Goal: Transaction & Acquisition: Purchase product/service

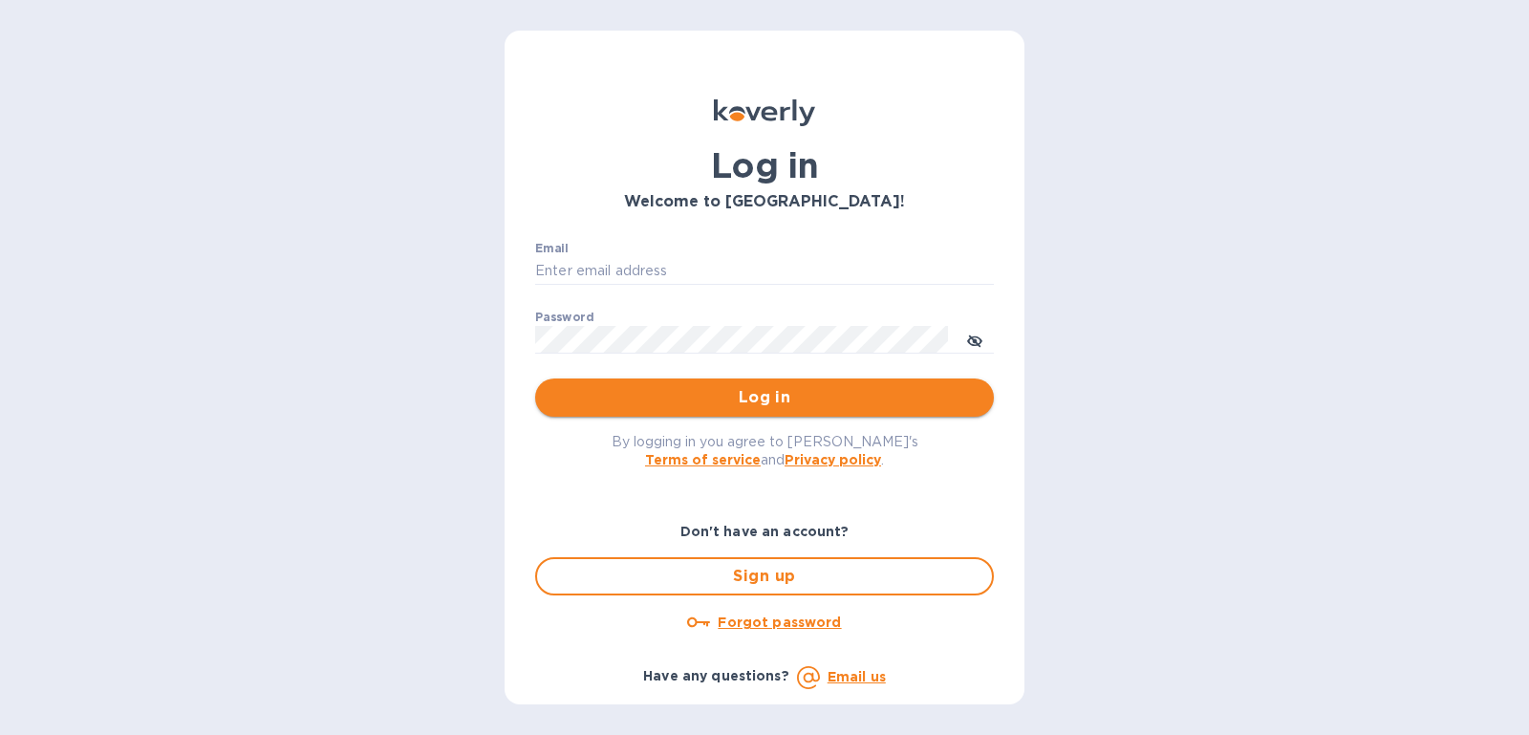
type input "[PERSON_NAME][EMAIL_ADDRESS][DOMAIN_NAME]"
click at [874, 402] on span "Log in" at bounding box center [764, 397] width 428 height 23
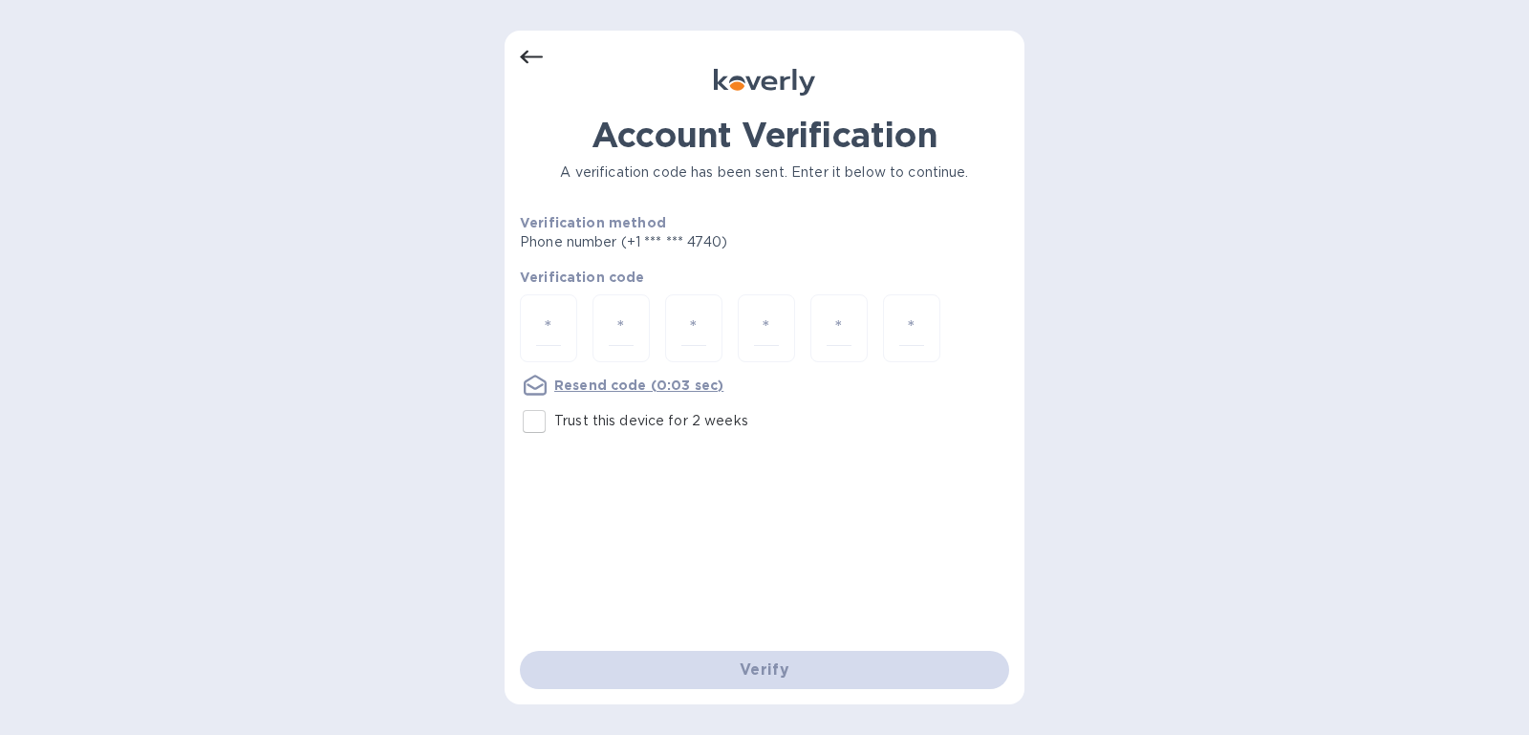
click at [550, 416] on input "Trust this device for 2 weeks" at bounding box center [534, 421] width 40 height 40
checkbox input "true"
click at [564, 340] on div at bounding box center [548, 328] width 57 height 68
type input "4"
type input "8"
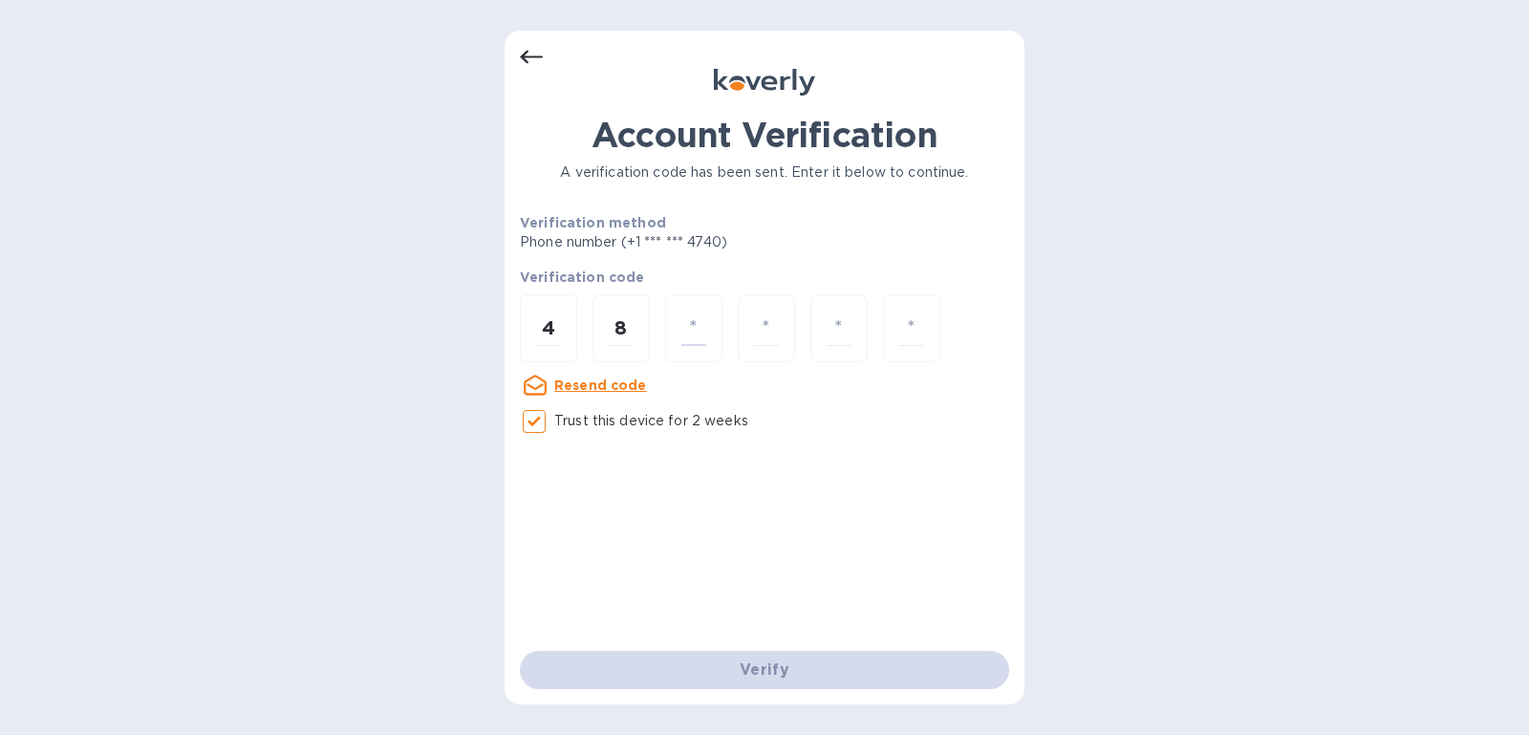
type input "8"
type input "0"
type input "8"
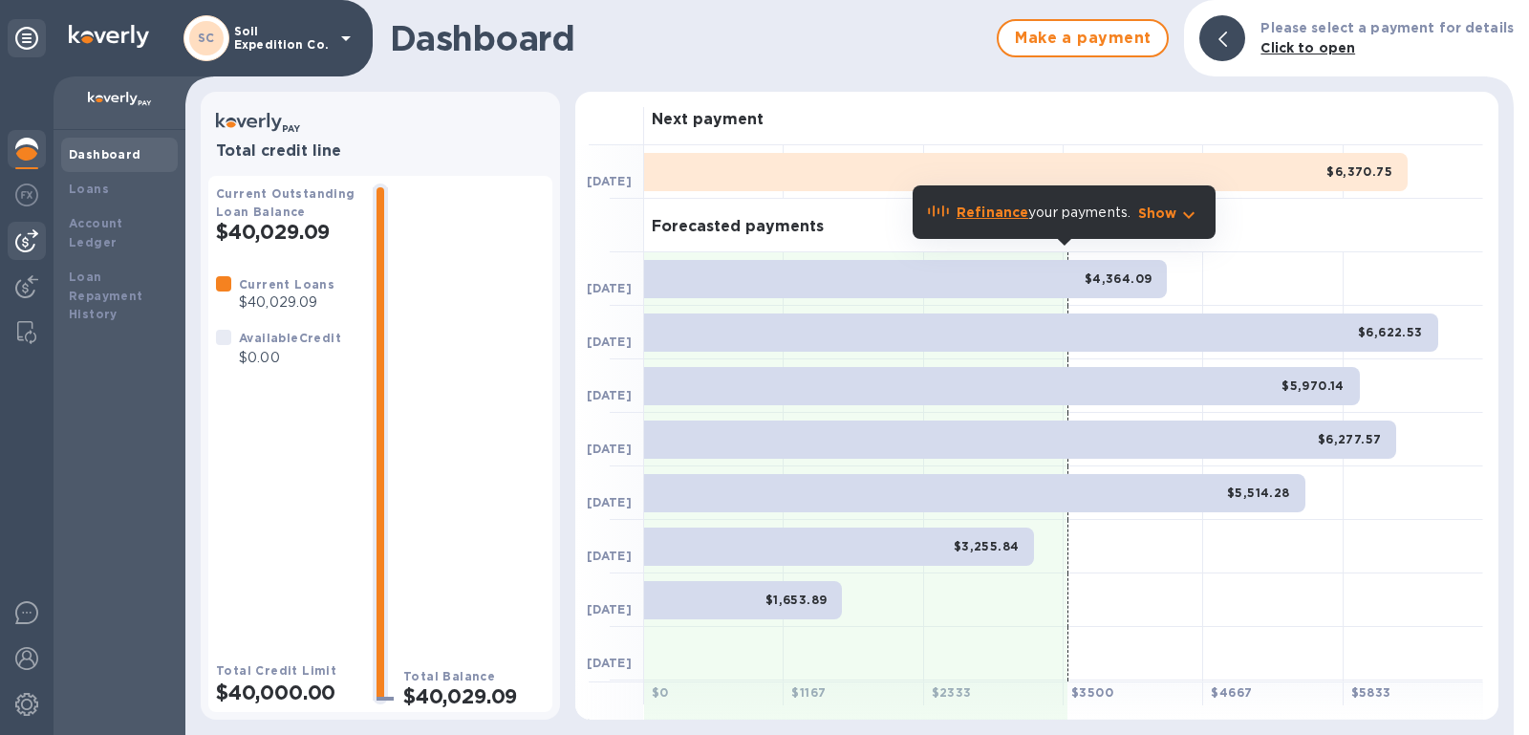
click at [24, 244] on img at bounding box center [26, 240] width 23 height 23
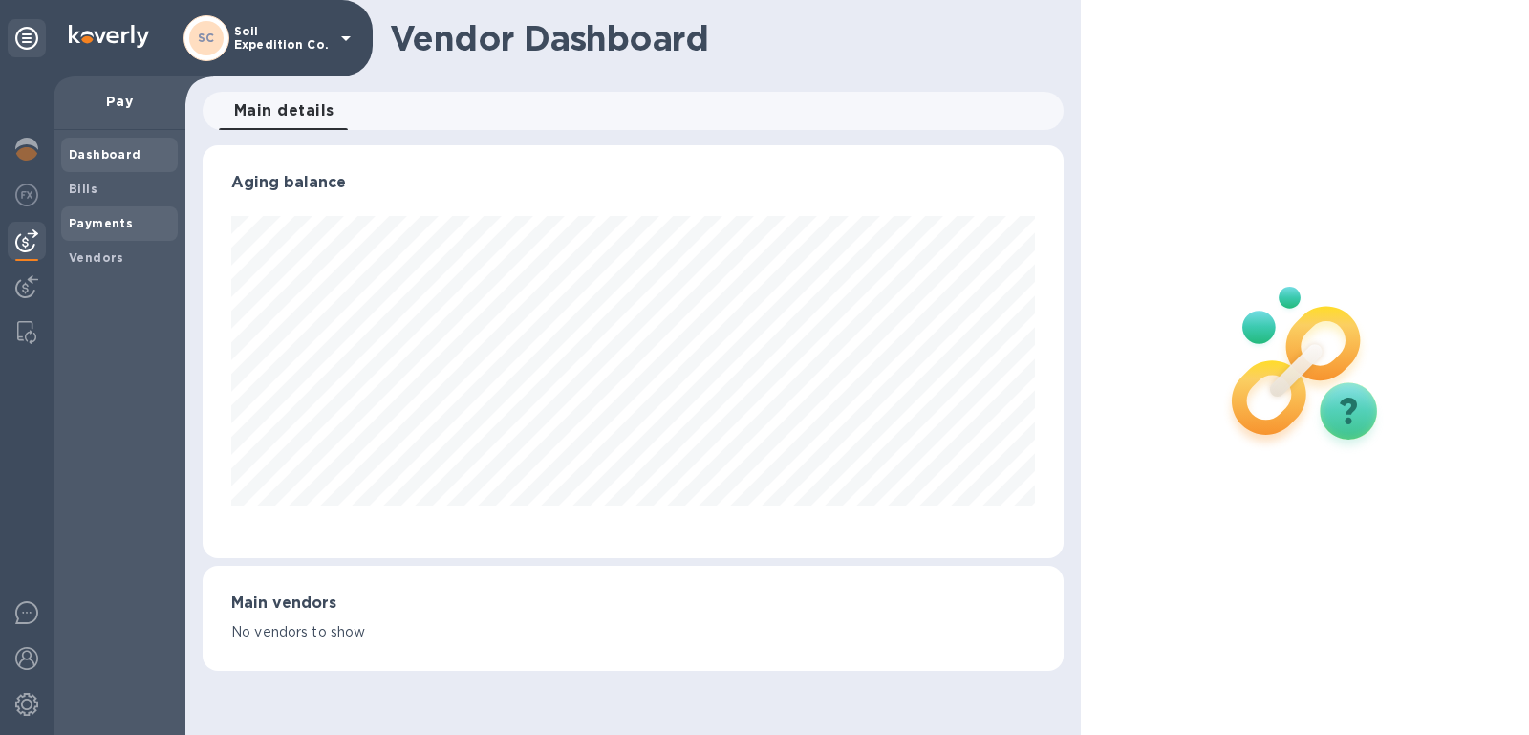
scroll to position [955053, 954613]
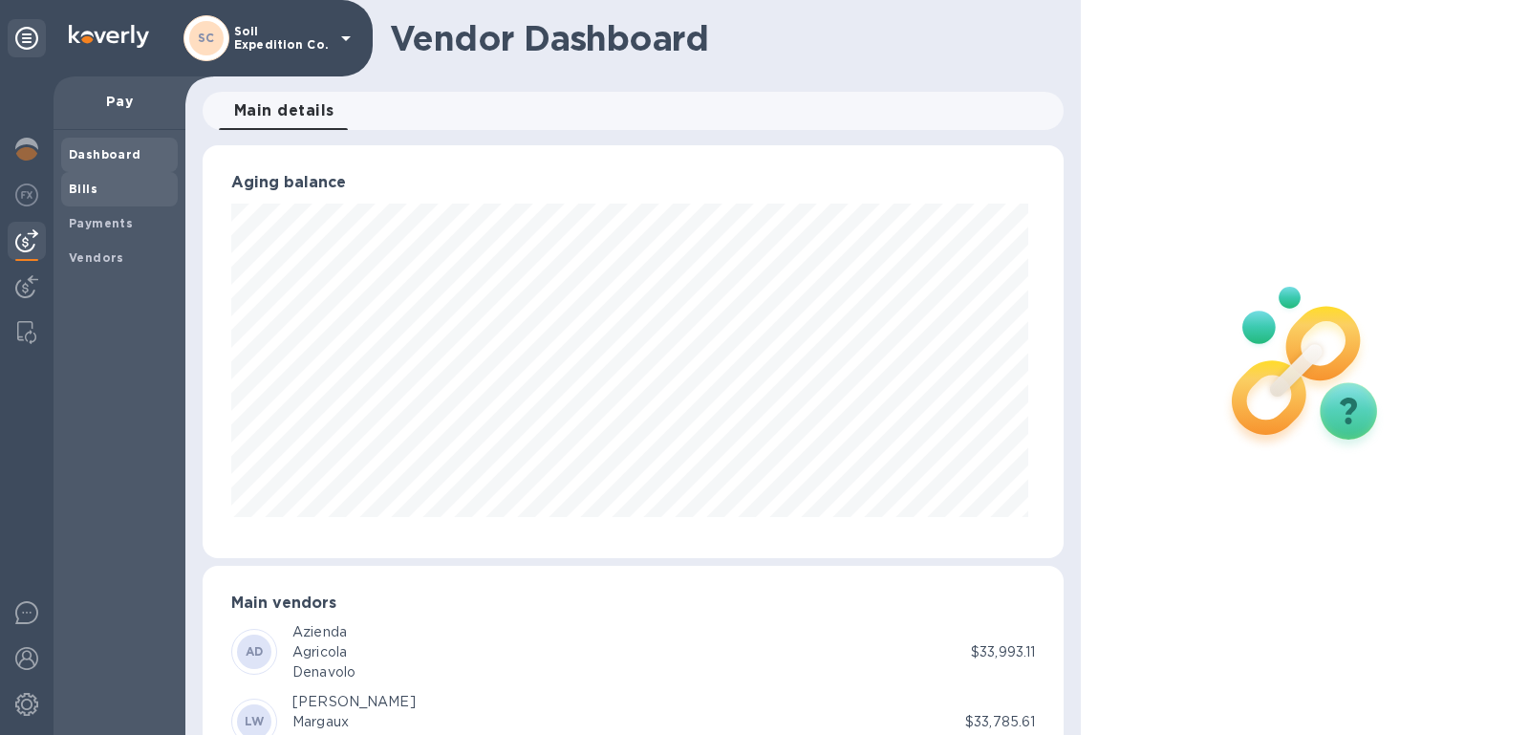
click at [96, 182] on span "Bills" at bounding box center [119, 189] width 101 height 19
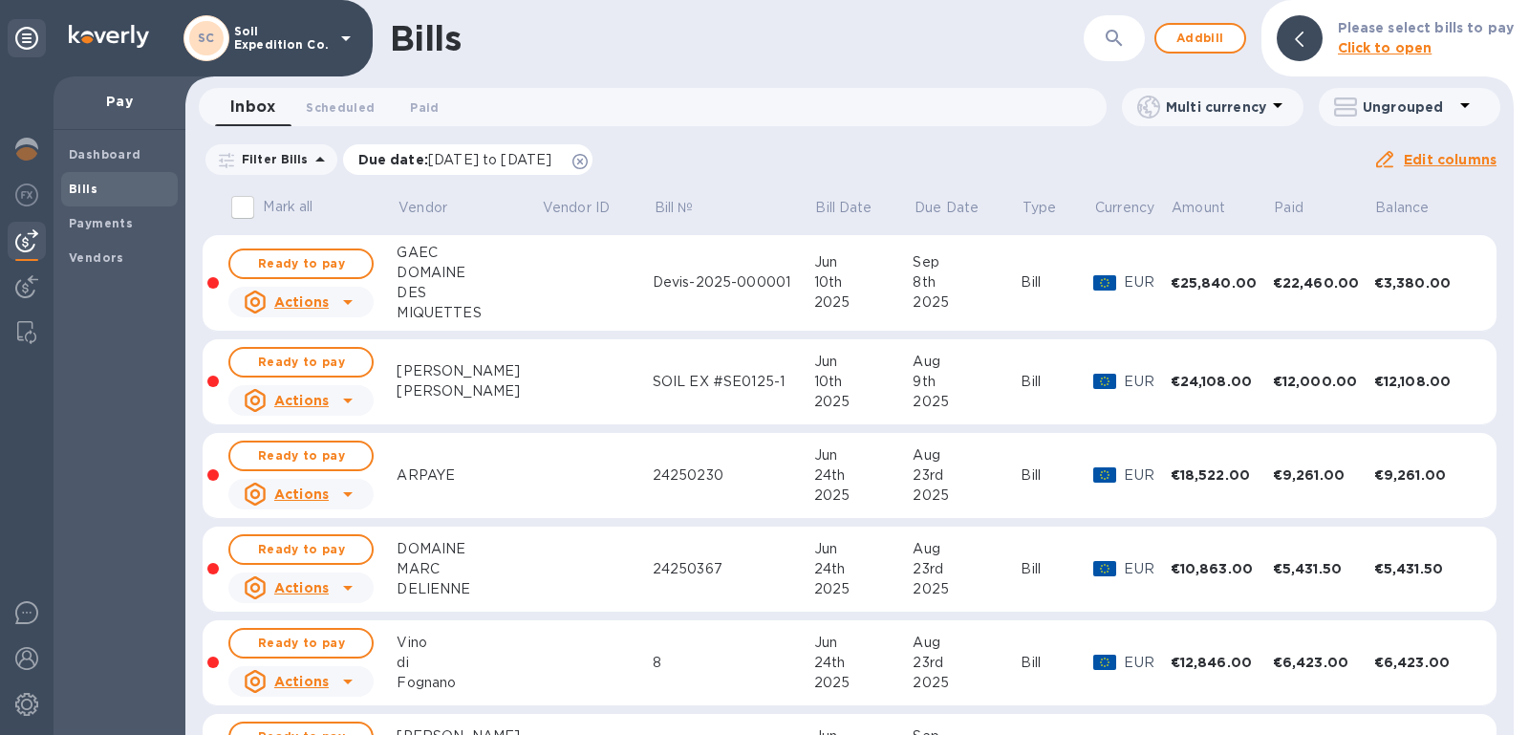
click at [588, 156] on icon at bounding box center [579, 161] width 15 height 15
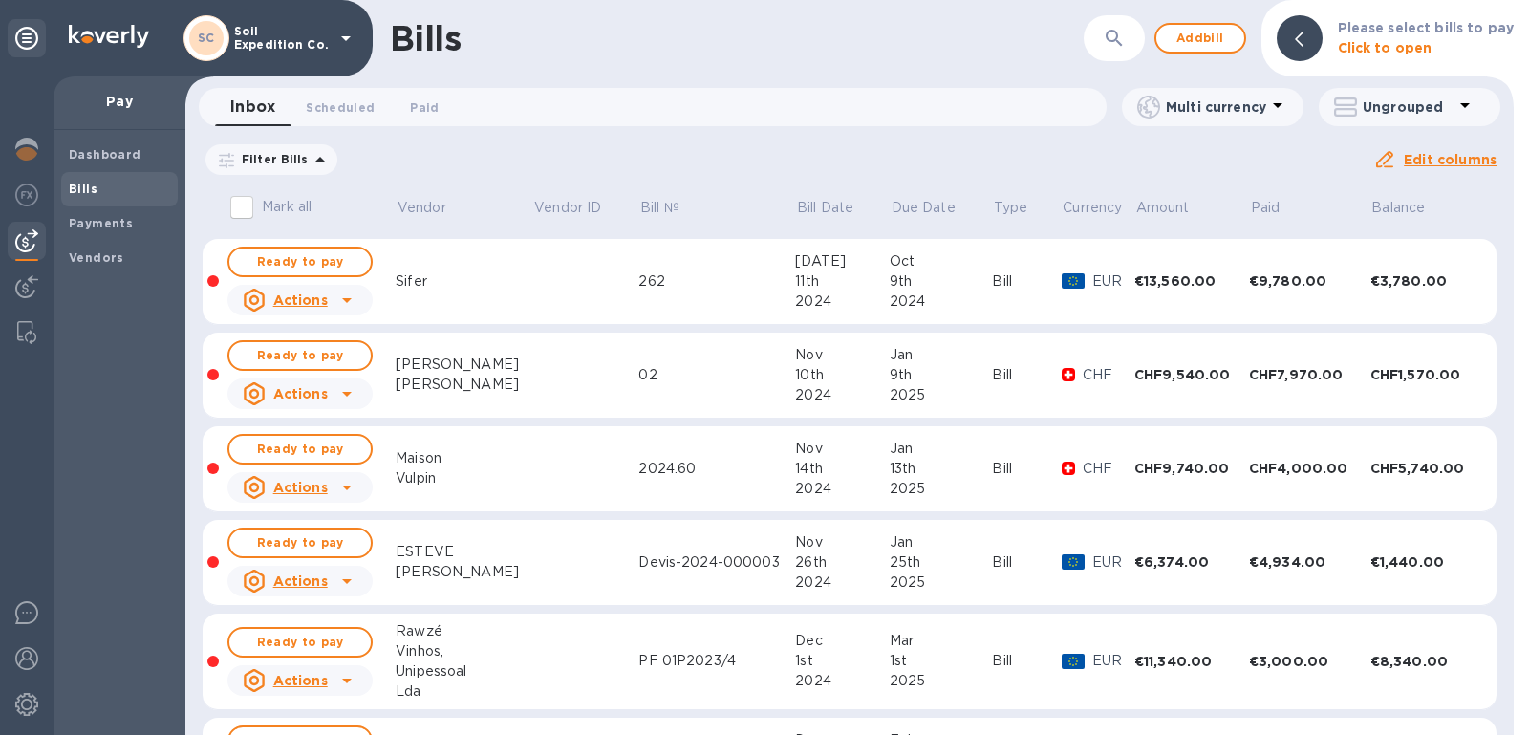
scroll to position [192, 0]
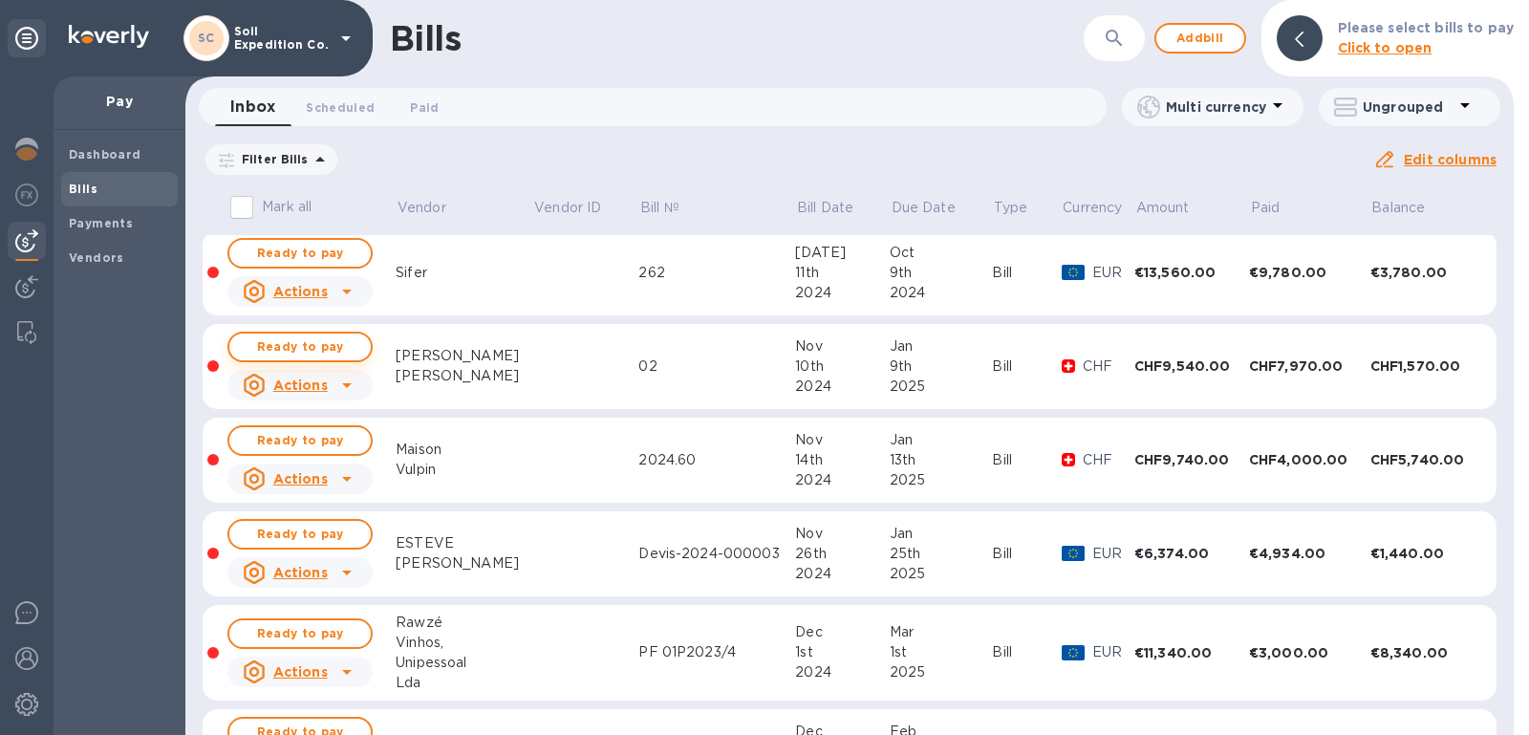
click at [343, 341] on span "Ready to pay" at bounding box center [300, 346] width 111 height 23
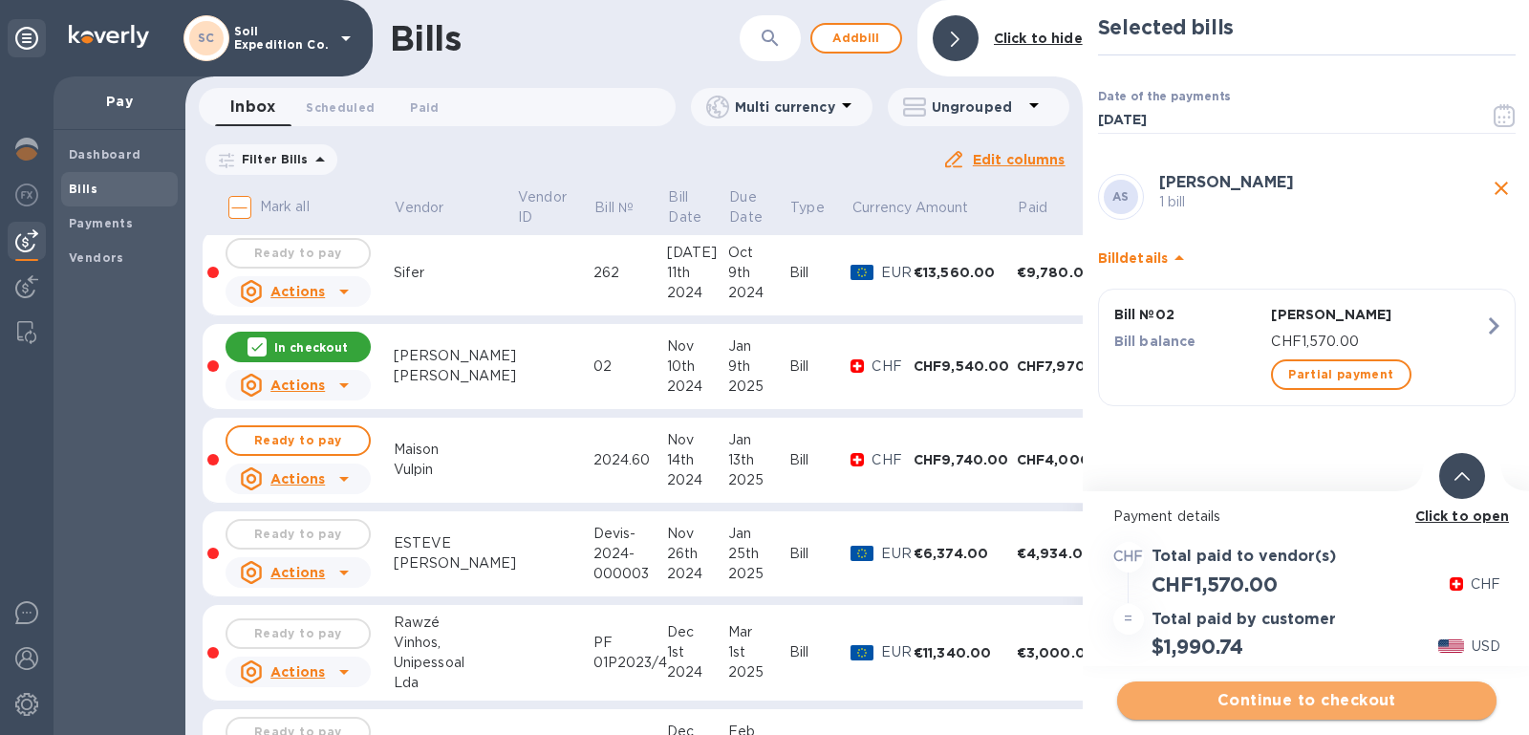
click at [1234, 690] on span "Continue to checkout" at bounding box center [1306, 700] width 349 height 23
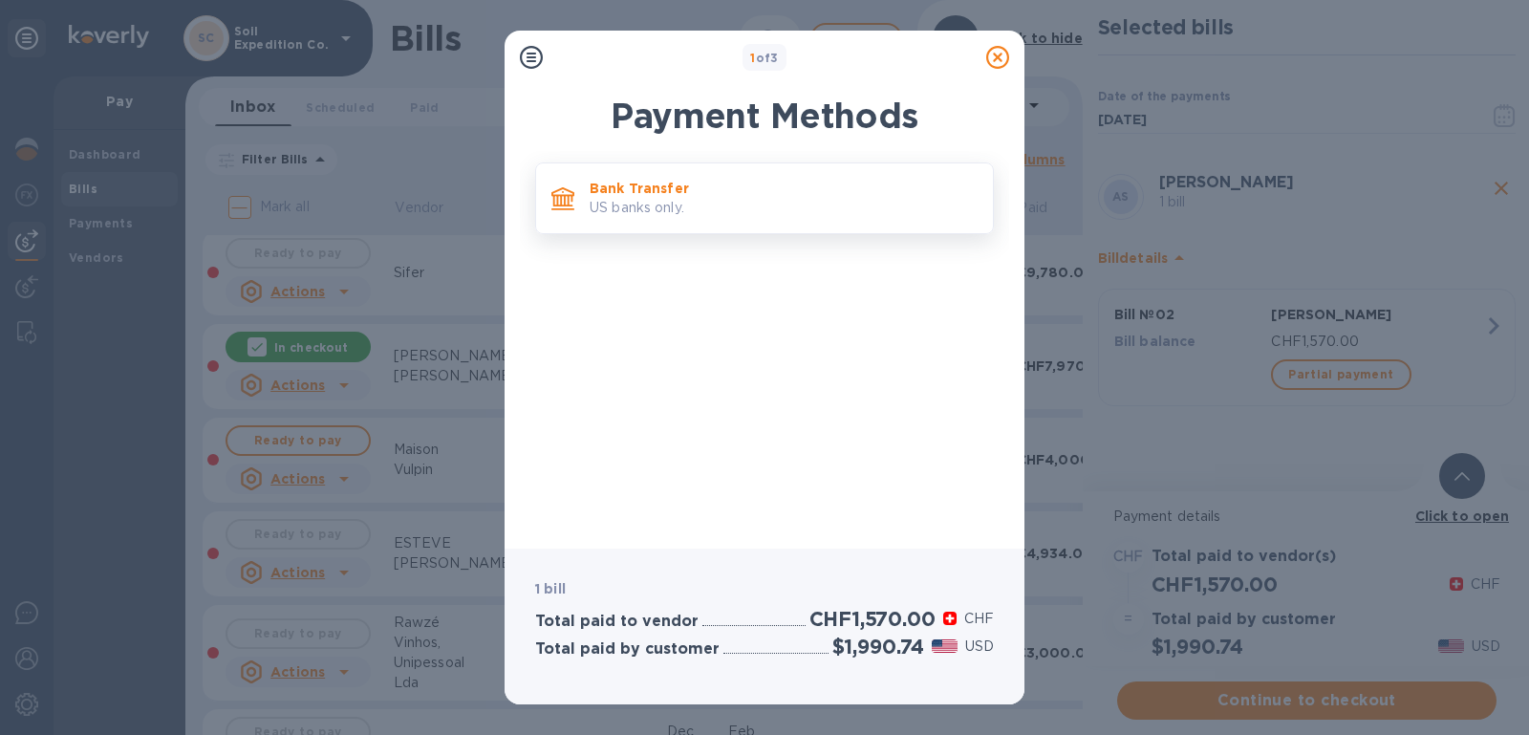
click at [655, 177] on div "Bank Transfer US banks only." at bounding box center [783, 198] width 403 height 54
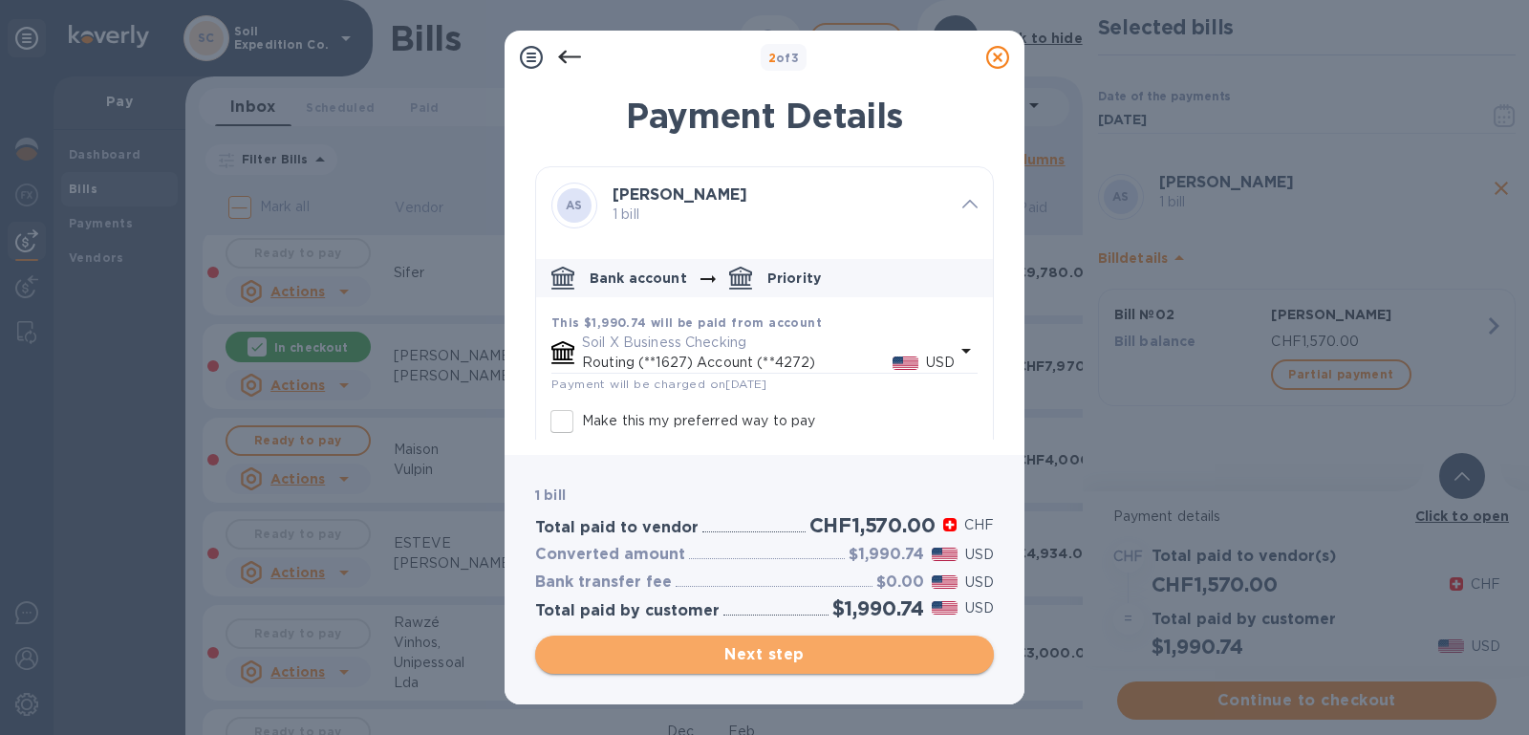
click at [795, 666] on button "Next step" at bounding box center [764, 654] width 459 height 38
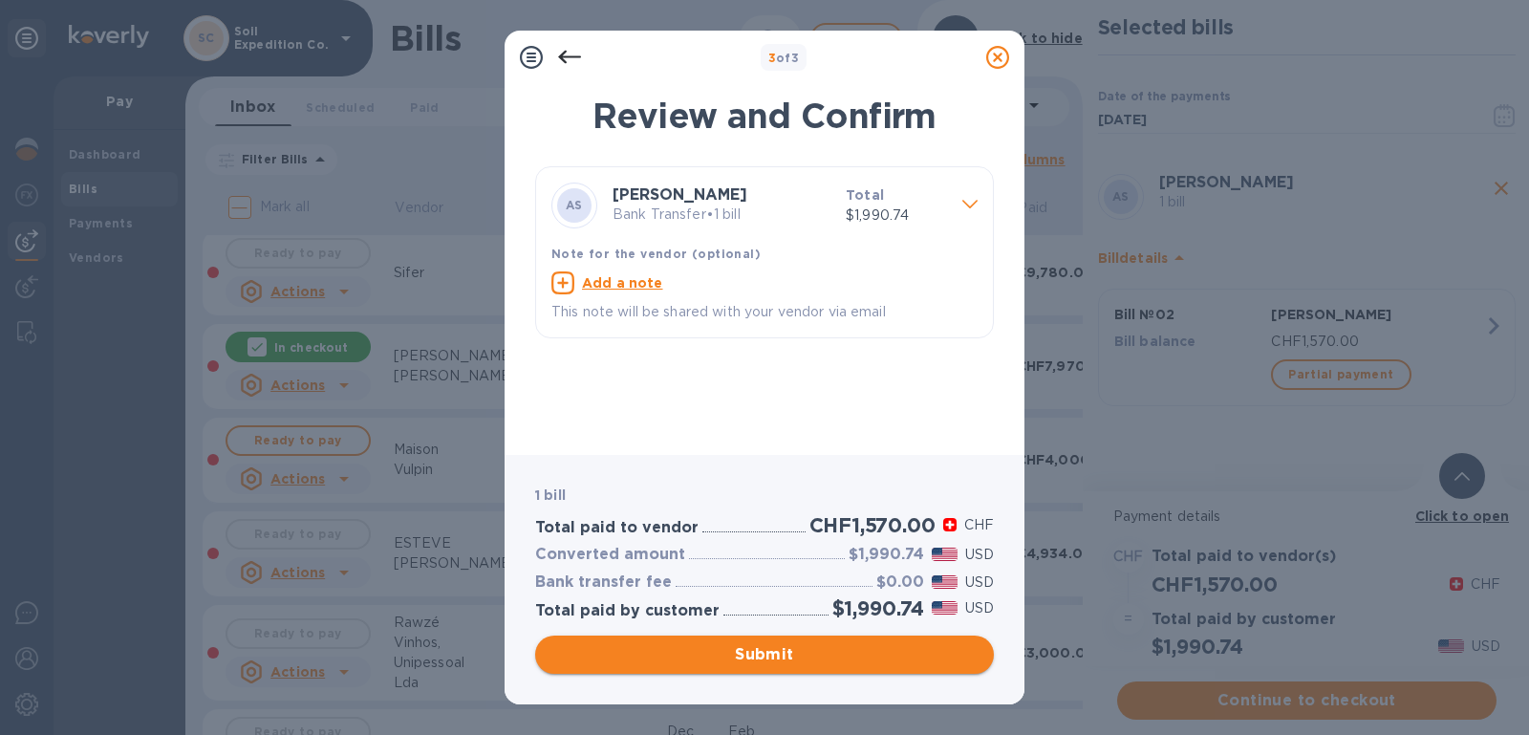
click at [823, 641] on button "Submit" at bounding box center [764, 654] width 459 height 38
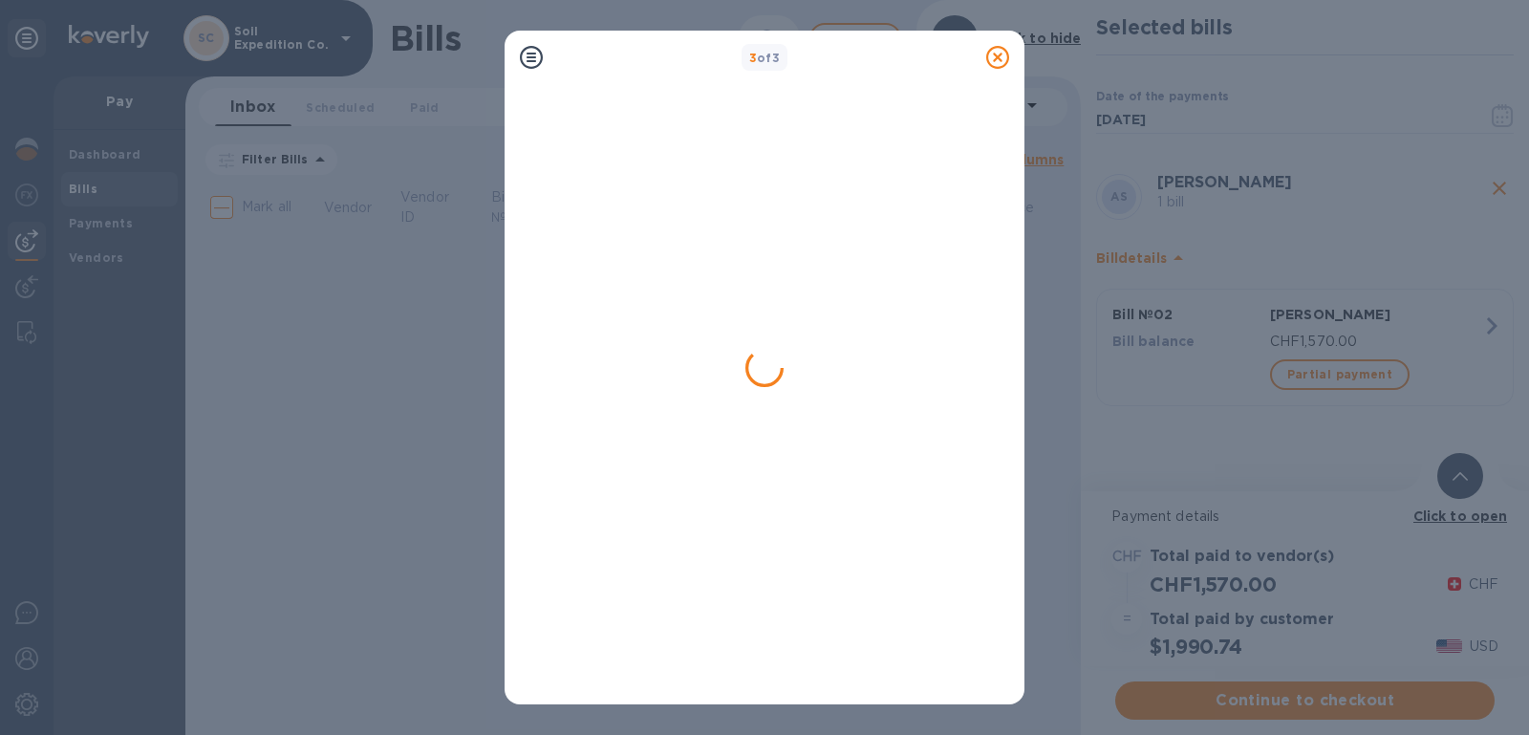
scroll to position [0, 0]
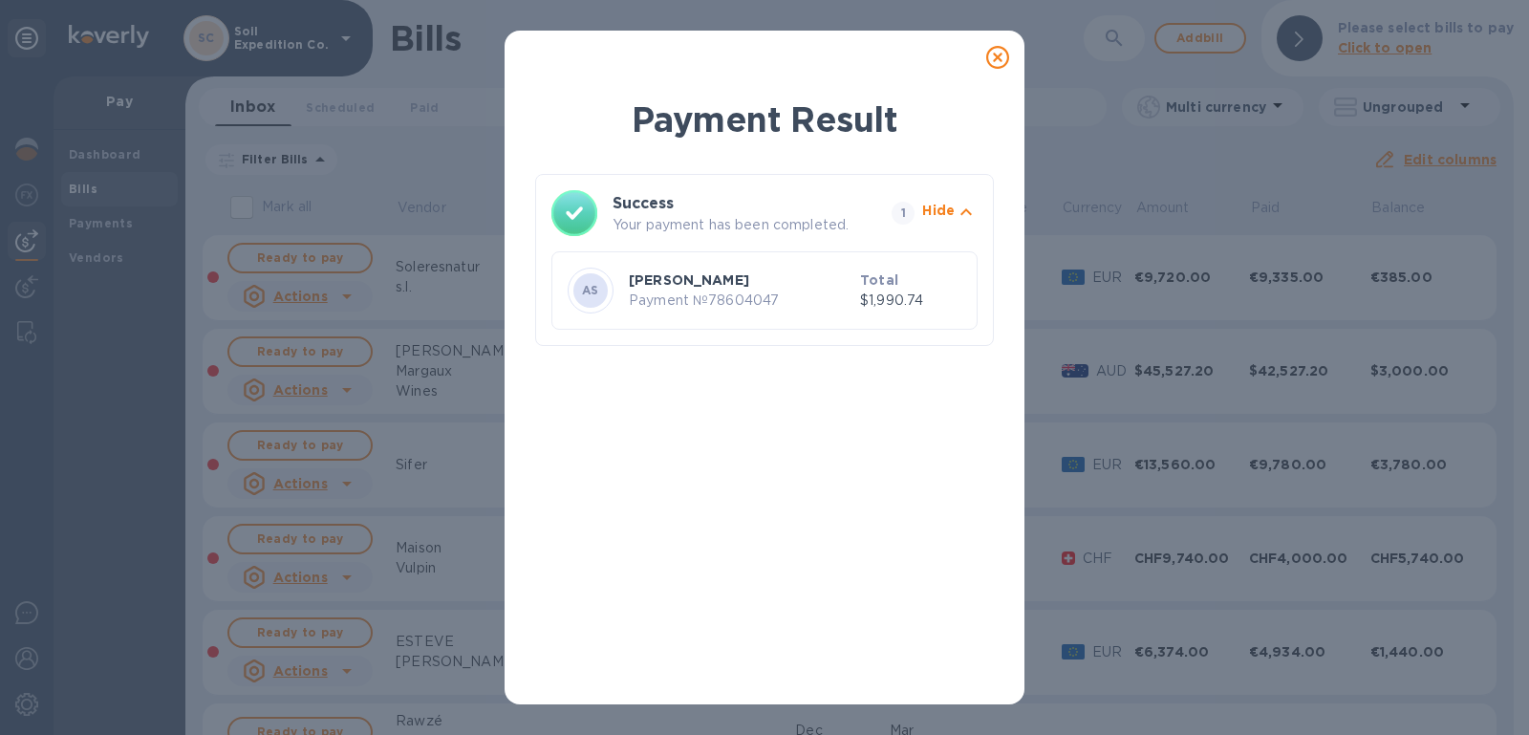
click at [1006, 60] on icon at bounding box center [997, 57] width 23 height 23
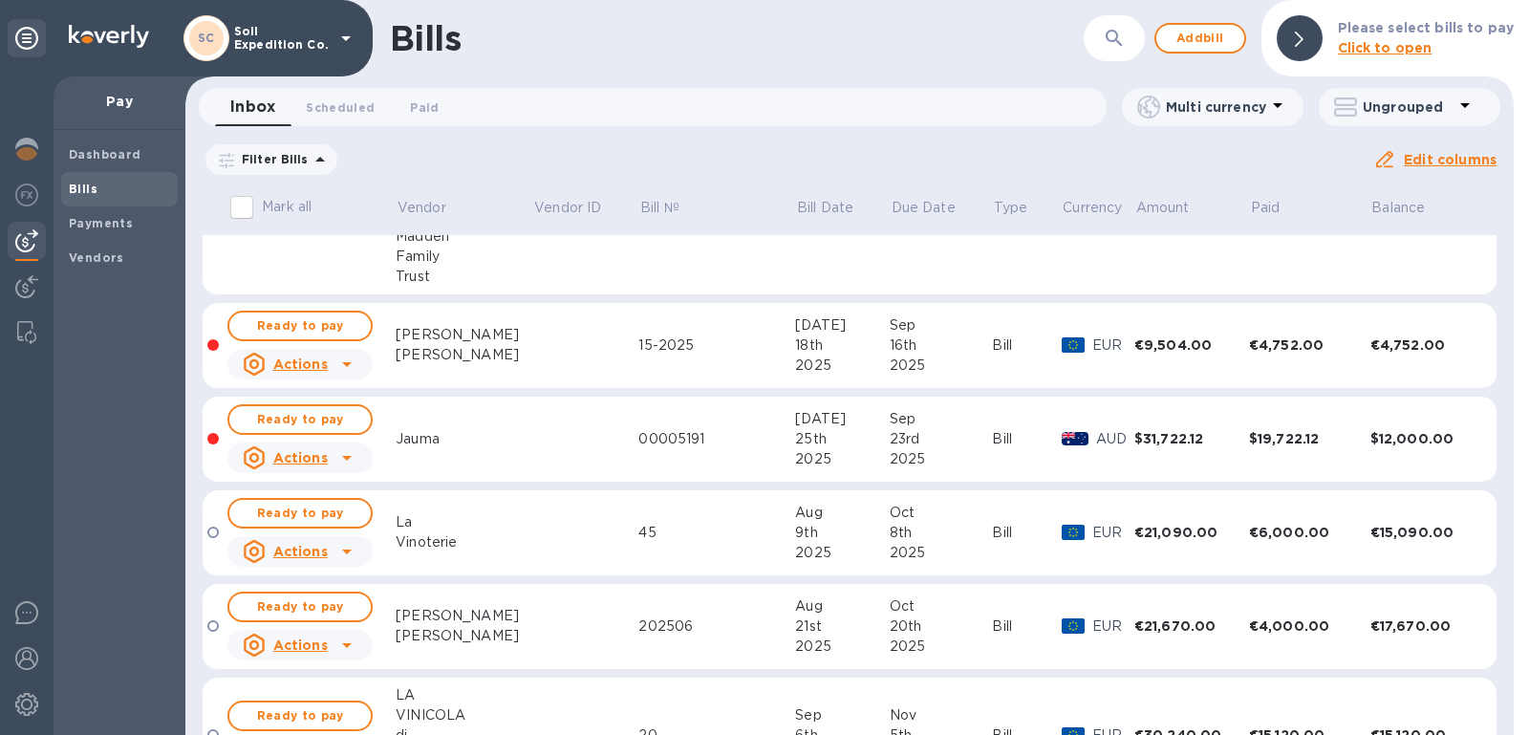
scroll to position [2473, 0]
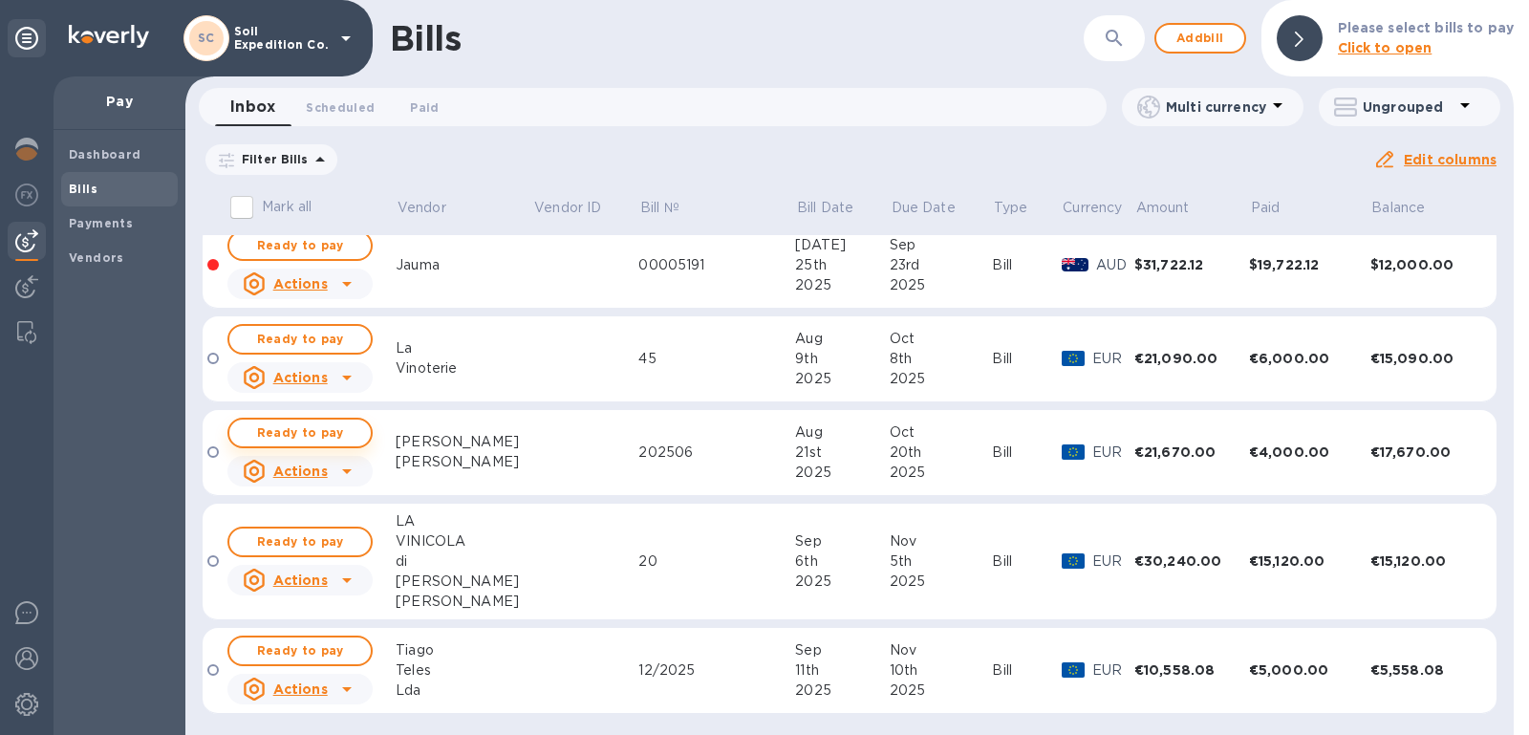
click at [338, 432] on span "Ready to pay" at bounding box center [300, 432] width 111 height 23
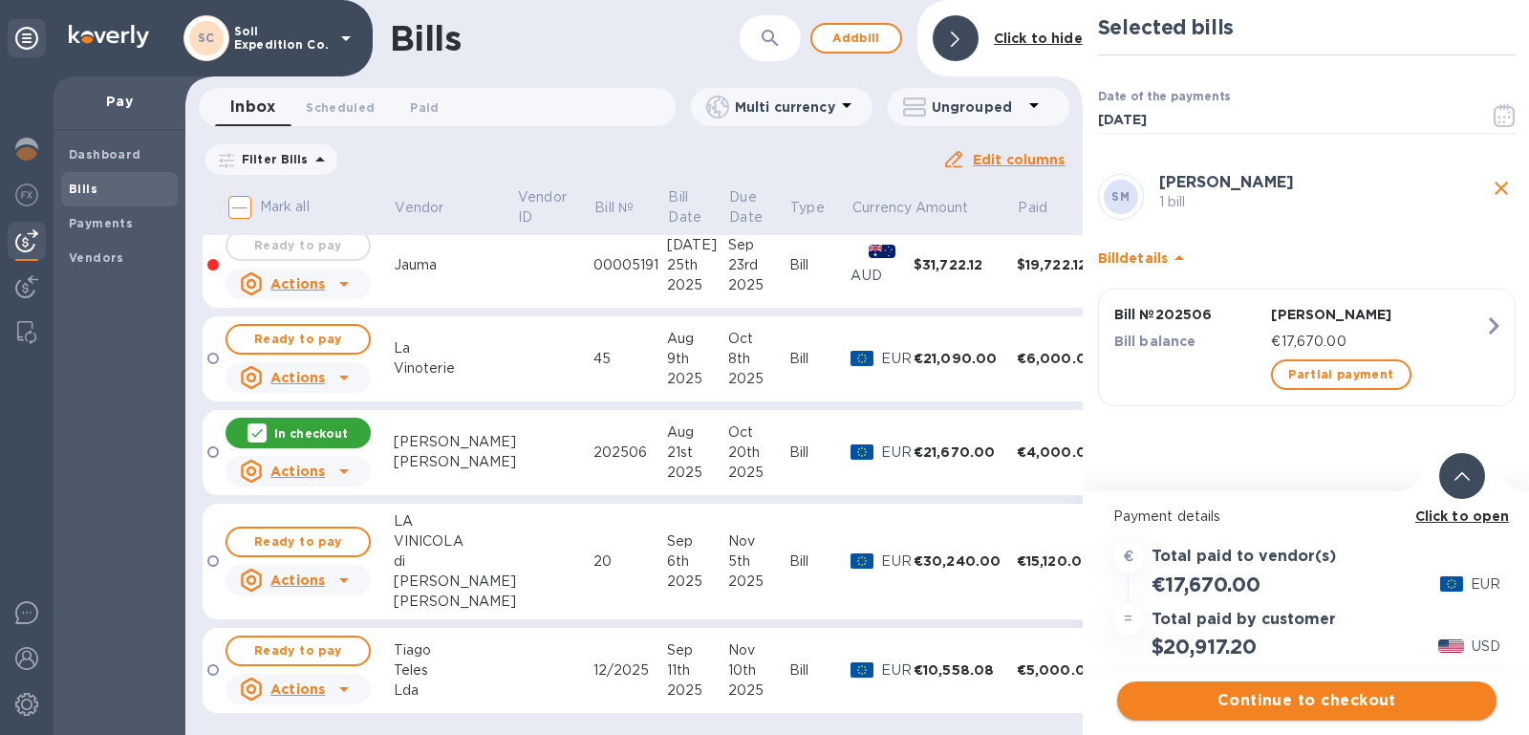
click at [1295, 691] on span "Continue to checkout" at bounding box center [1306, 700] width 349 height 23
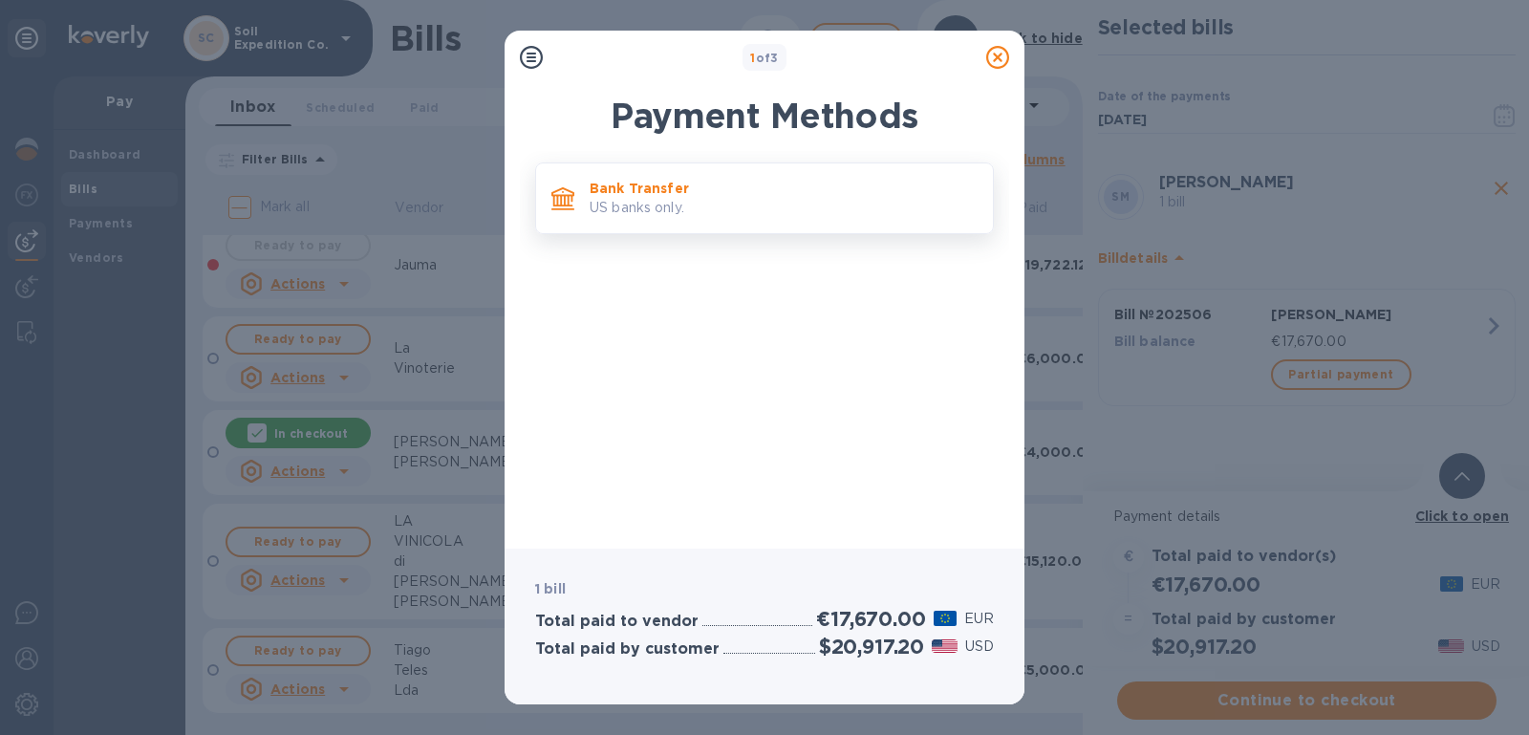
click at [749, 224] on div "Bank Transfer US banks only." at bounding box center [783, 198] width 403 height 54
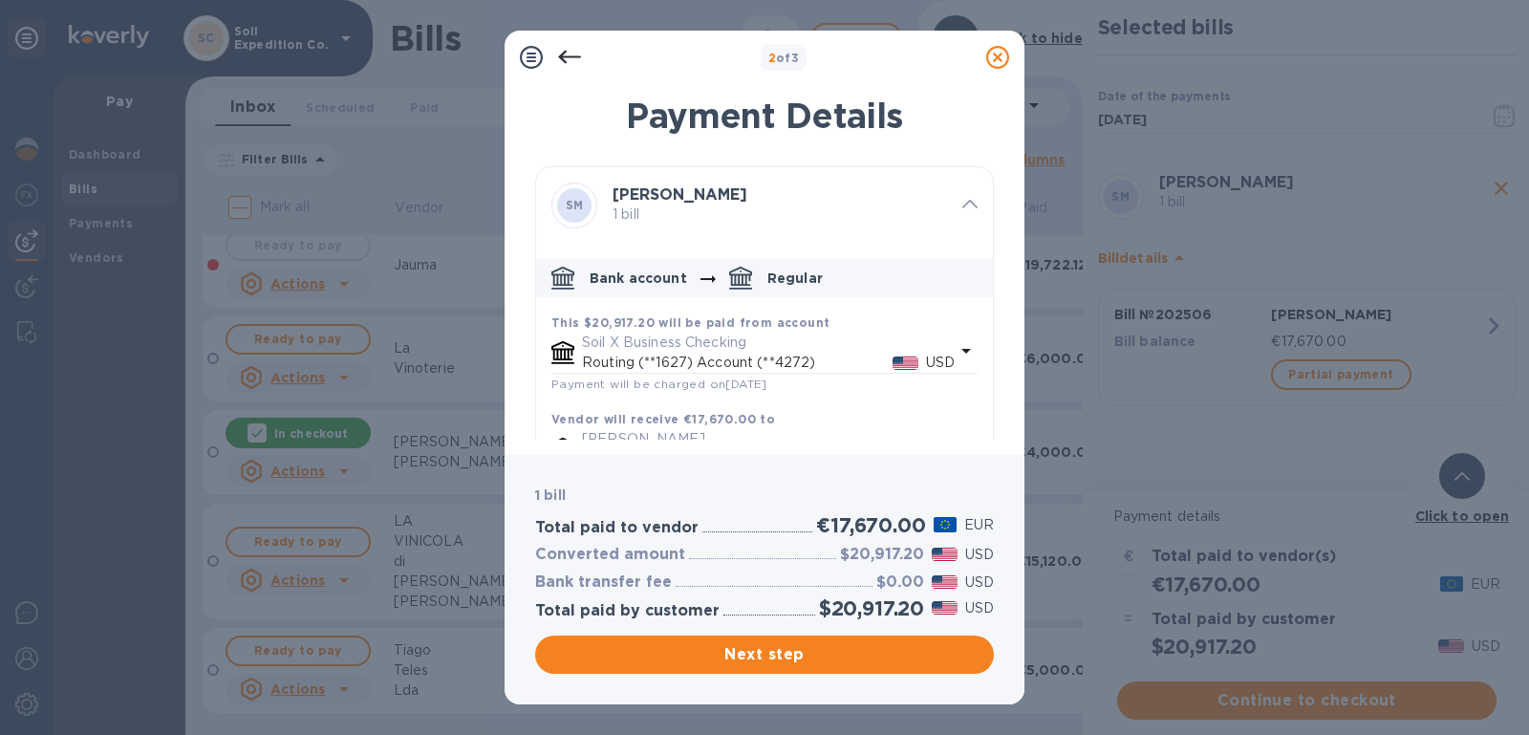
click at [998, 76] on div "Payment Details [PERSON_NAME] 1 bill Bank account Regular This $20,917.20 will …" at bounding box center [764, 264] width 520 height 382
click at [992, 49] on icon at bounding box center [997, 57] width 23 height 23
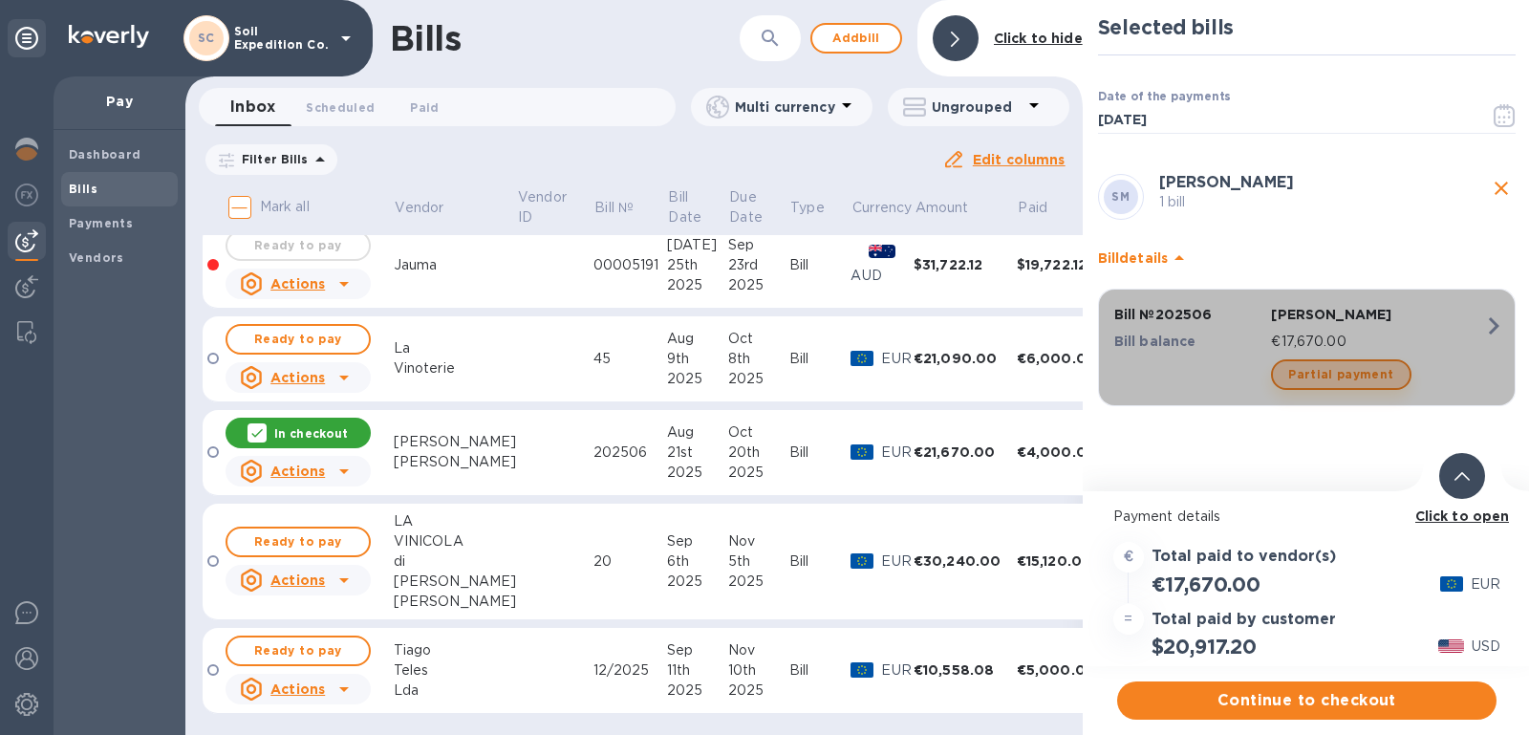
click at [1361, 372] on span "Partial payment" at bounding box center [1340, 374] width 105 height 23
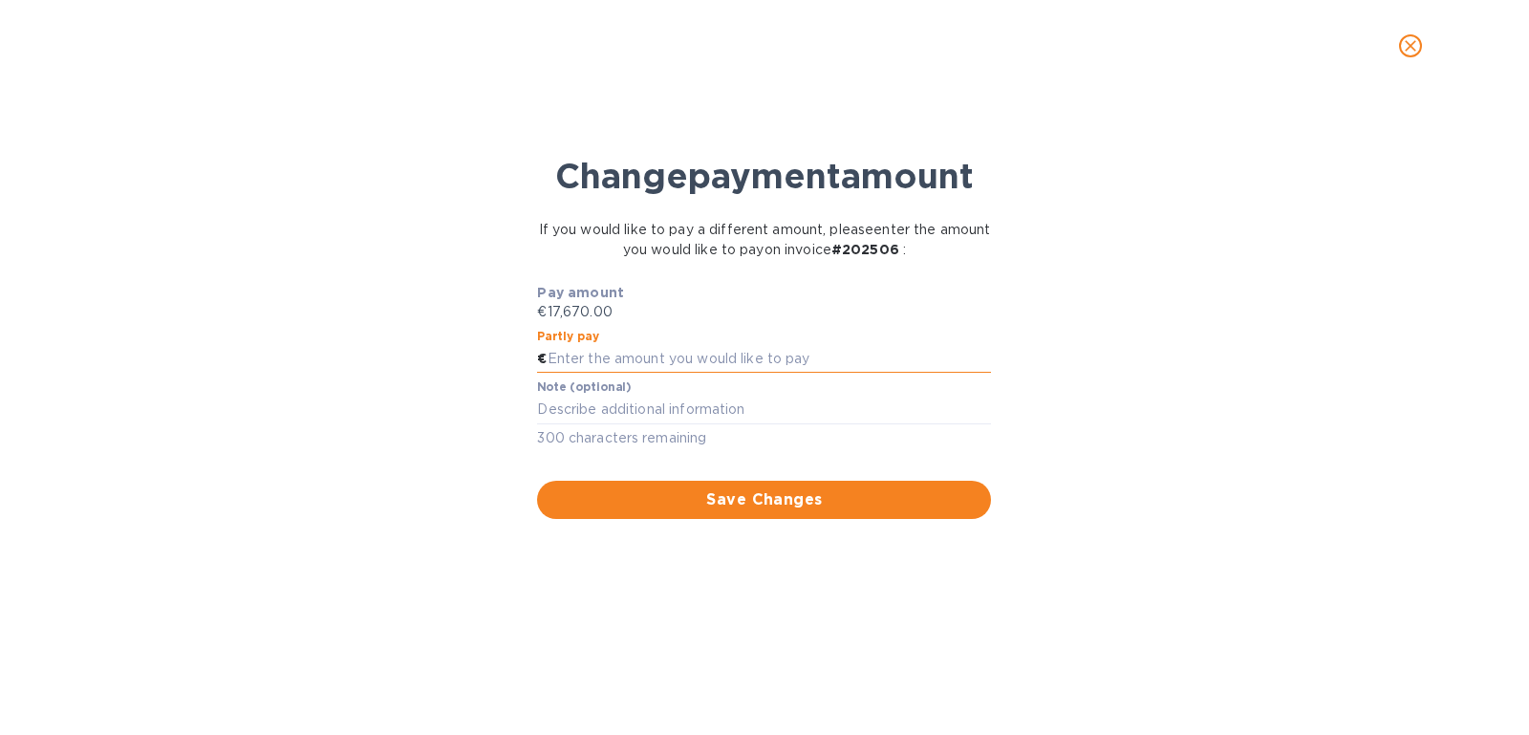
click at [654, 348] on input "text" at bounding box center [769, 359] width 444 height 29
type input "5,000.00"
click at [778, 507] on span "Save Changes" at bounding box center [763, 499] width 423 height 23
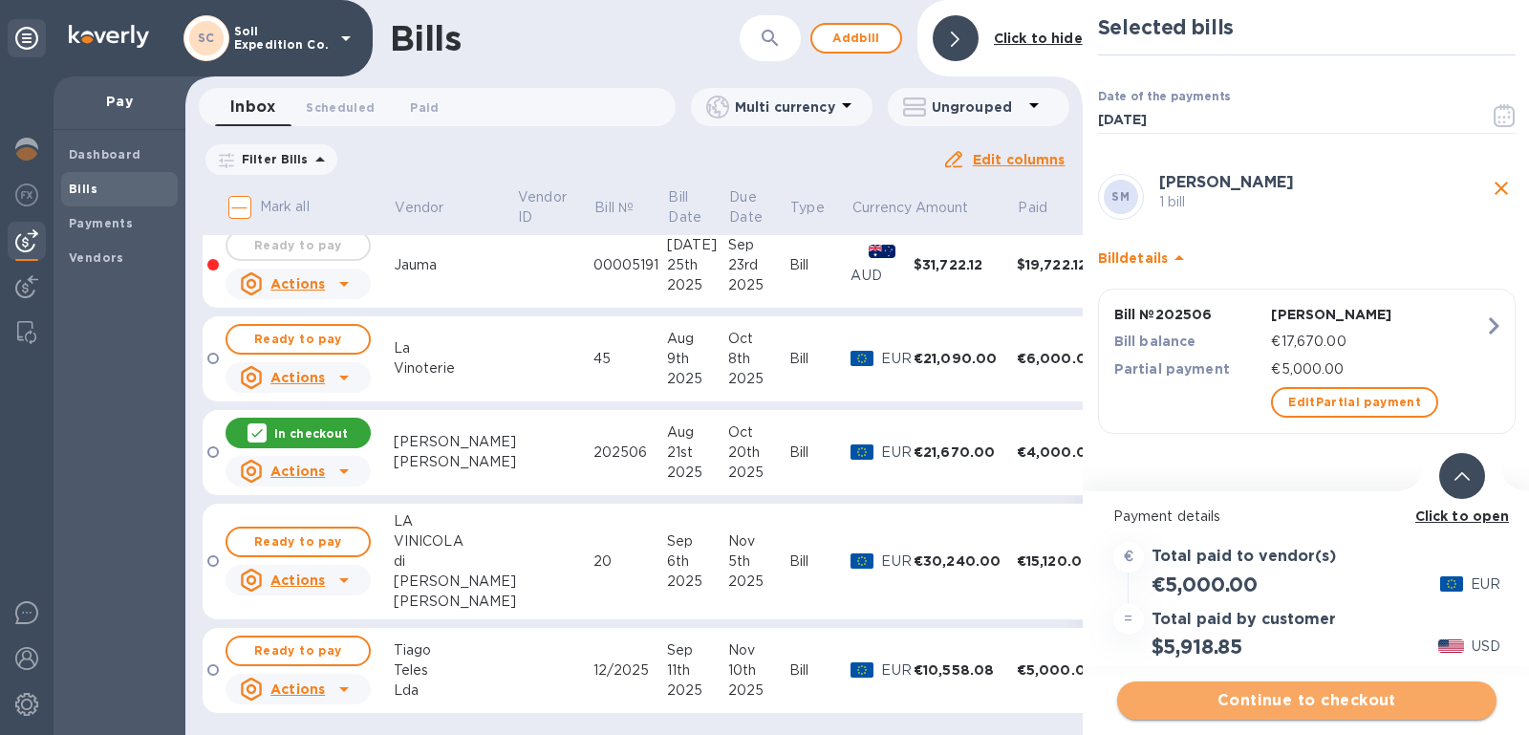
click at [1356, 698] on span "Continue to checkout" at bounding box center [1306, 700] width 349 height 23
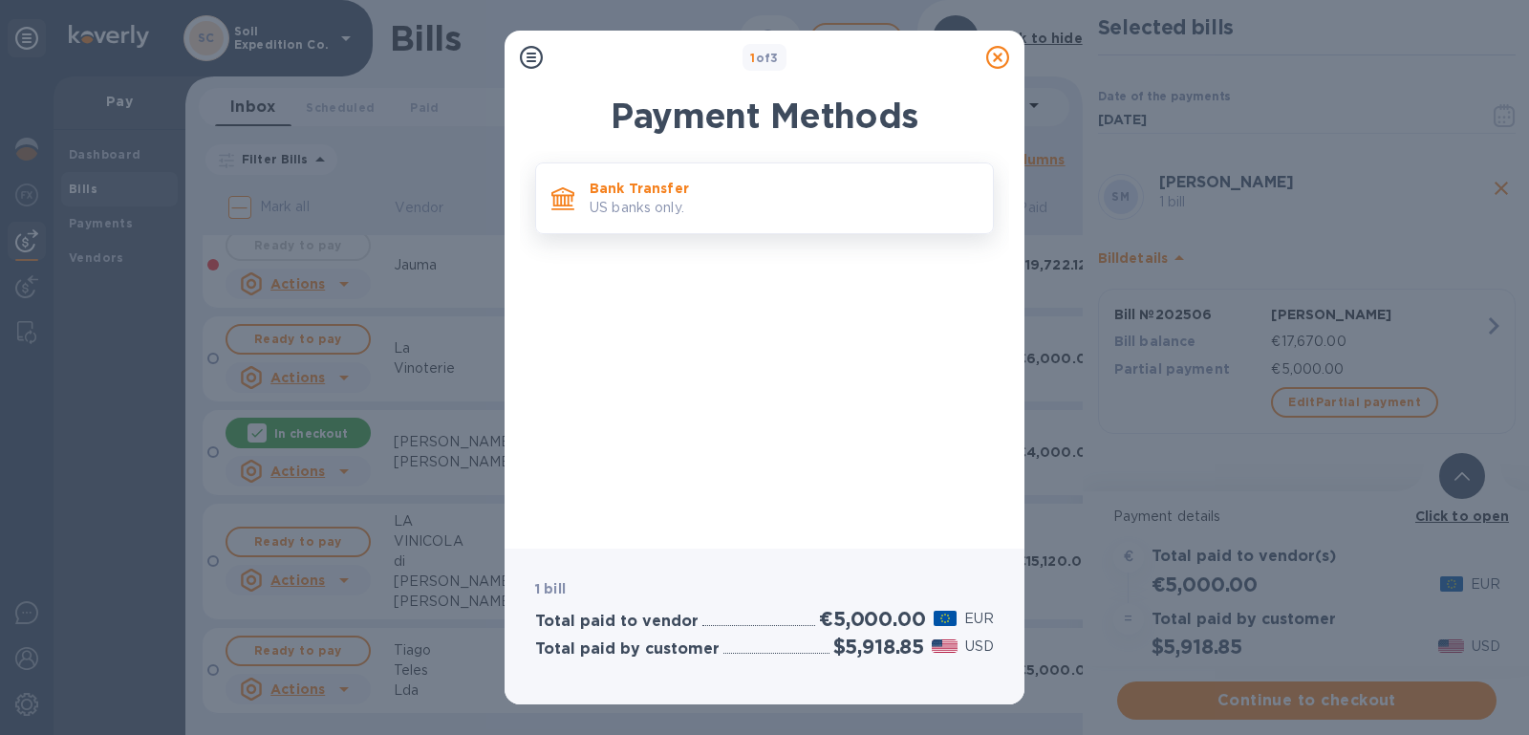
click at [732, 206] on p "US banks only." at bounding box center [784, 208] width 388 height 20
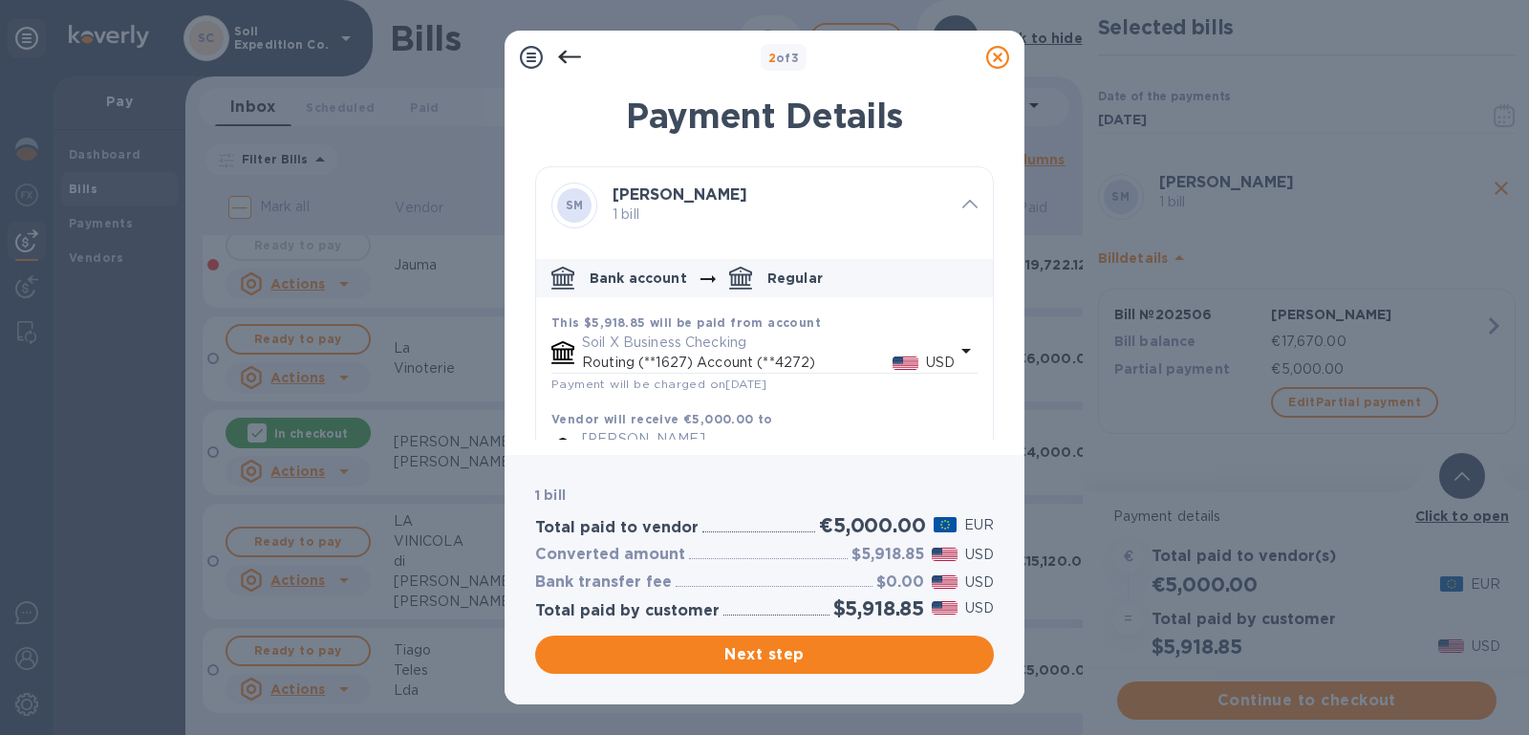
scroll to position [151, 0]
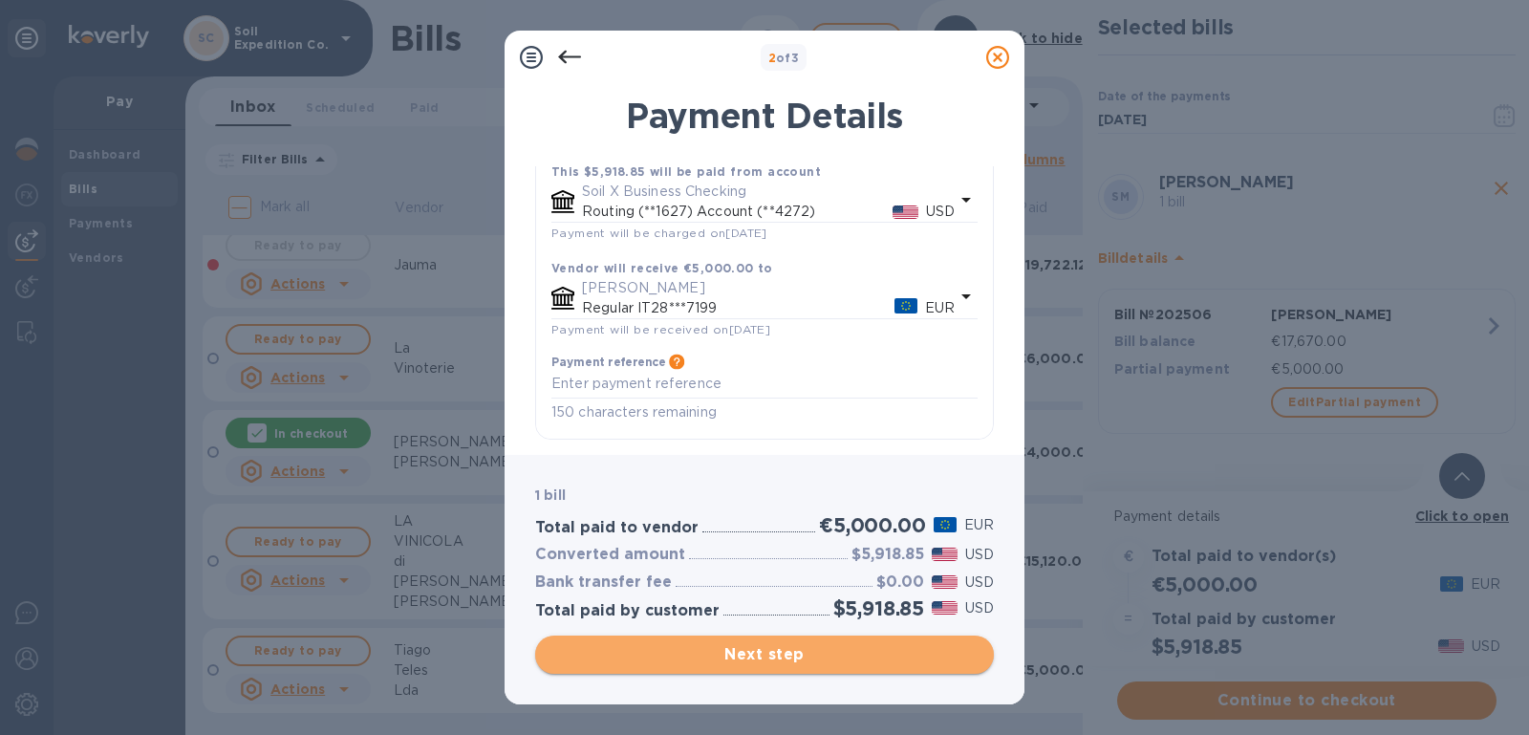
click at [846, 668] on button "Next step" at bounding box center [764, 654] width 459 height 38
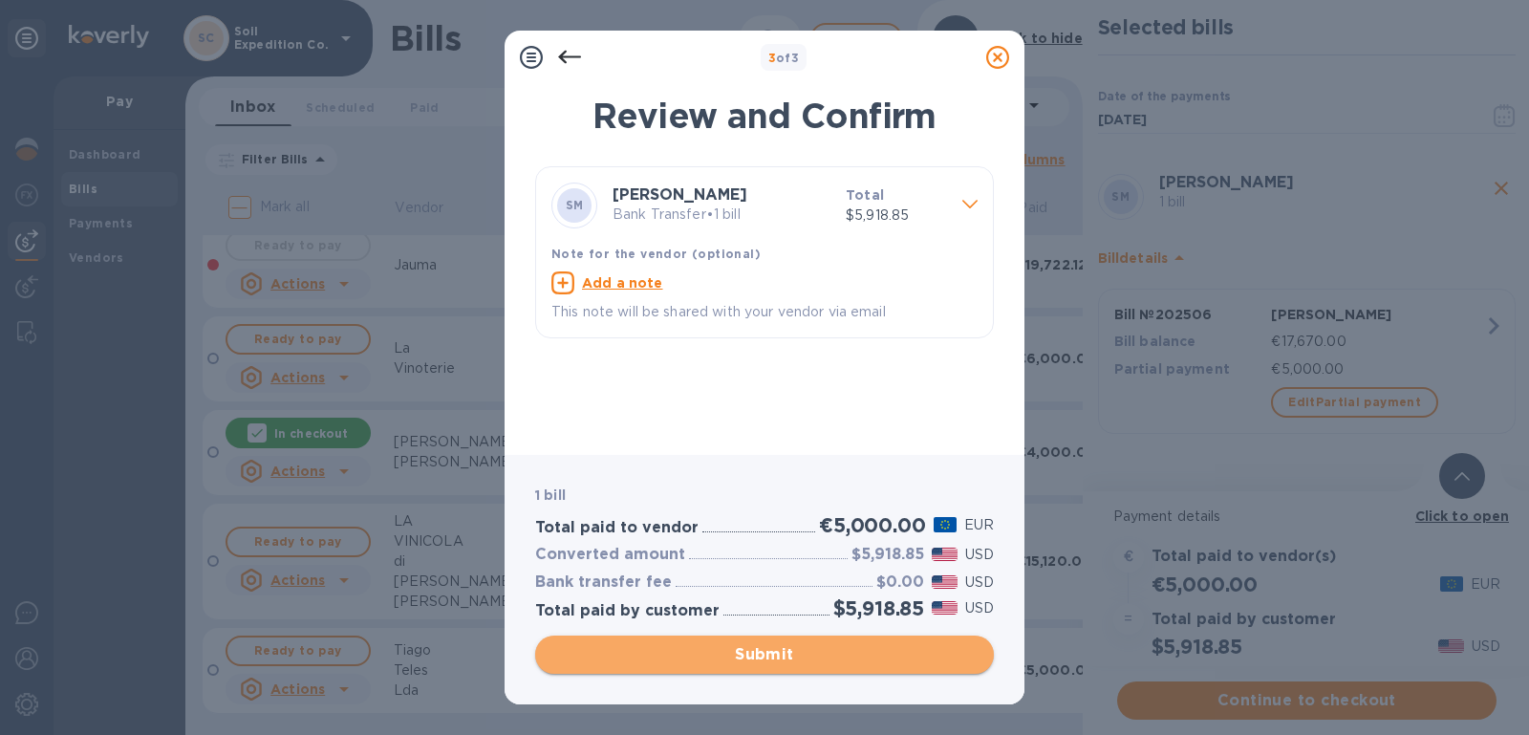
click at [876, 665] on span "Submit" at bounding box center [764, 654] width 428 height 23
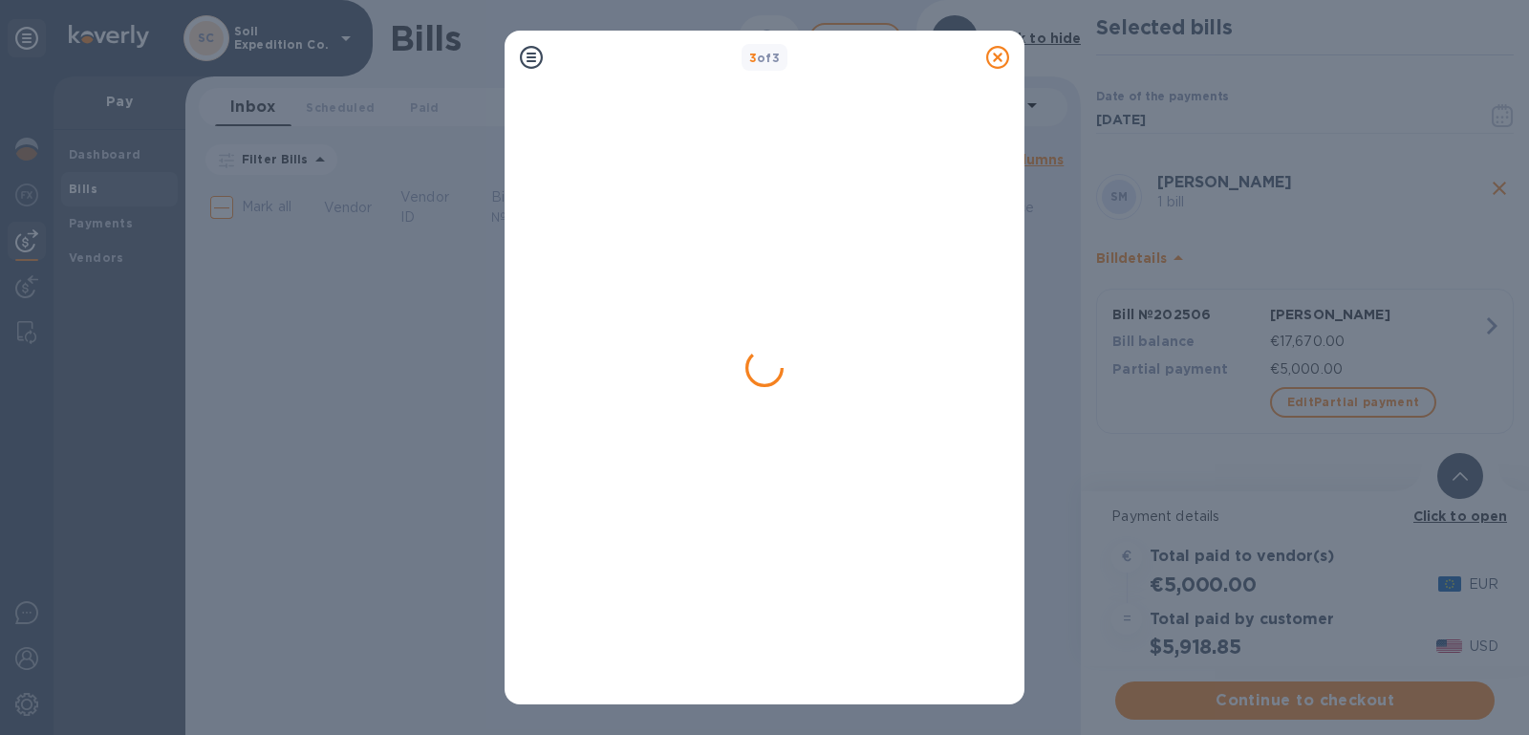
scroll to position [0, 0]
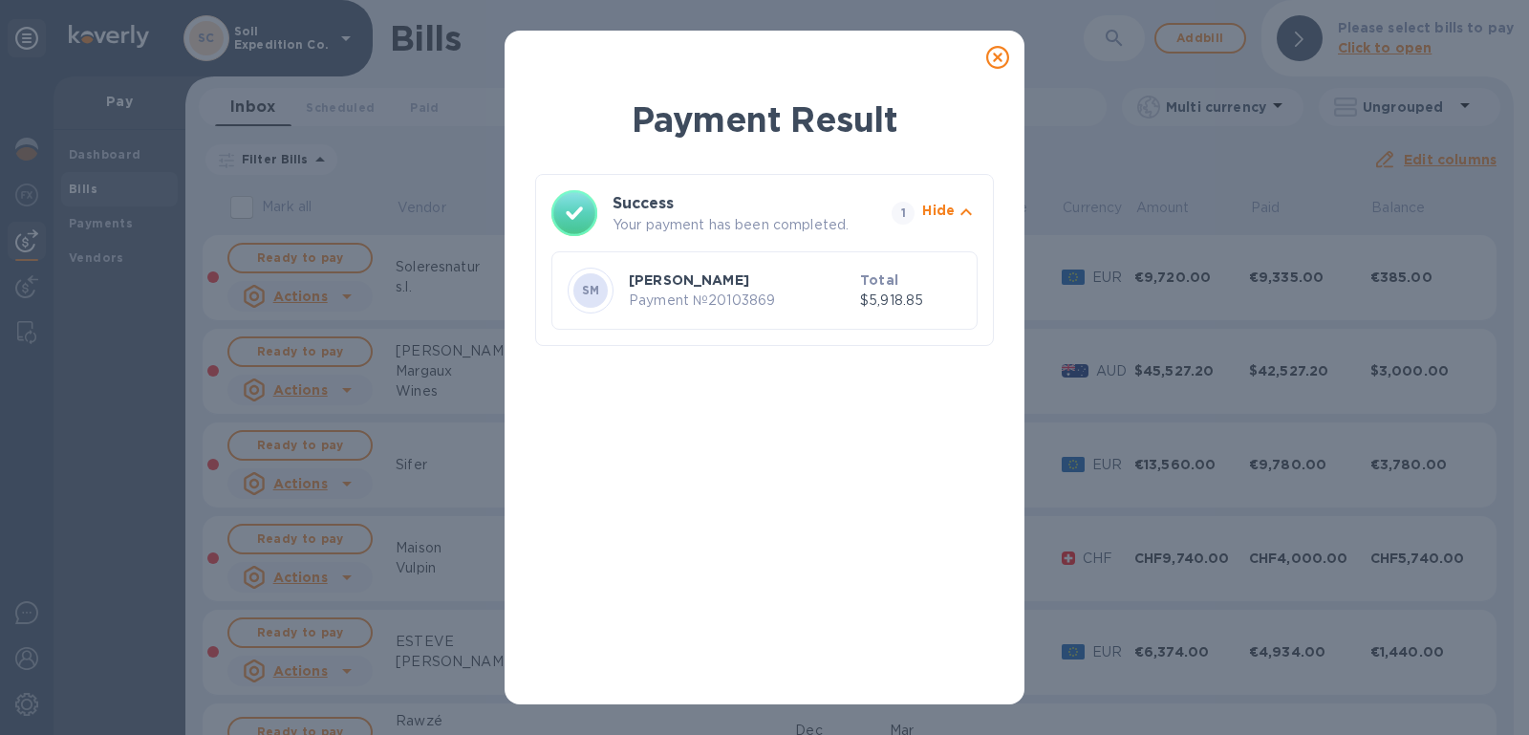
click at [999, 61] on icon at bounding box center [997, 57] width 23 height 23
